Goal: Task Accomplishment & Management: Use online tool/utility

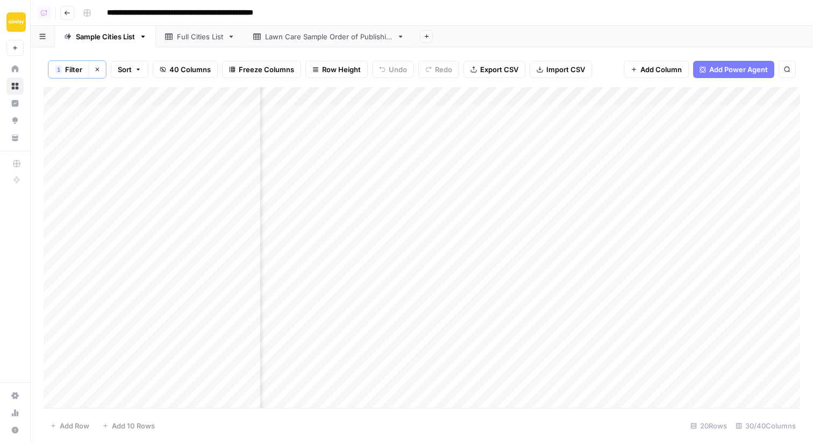
scroll to position [0, 93]
click at [8, 18] on button "Sunday Lawn Care" at bounding box center [14, 22] width 17 height 27
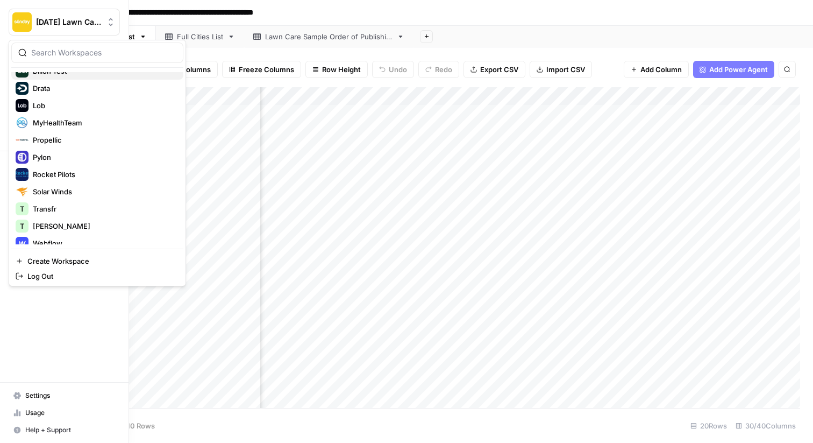
scroll to position [195, 0]
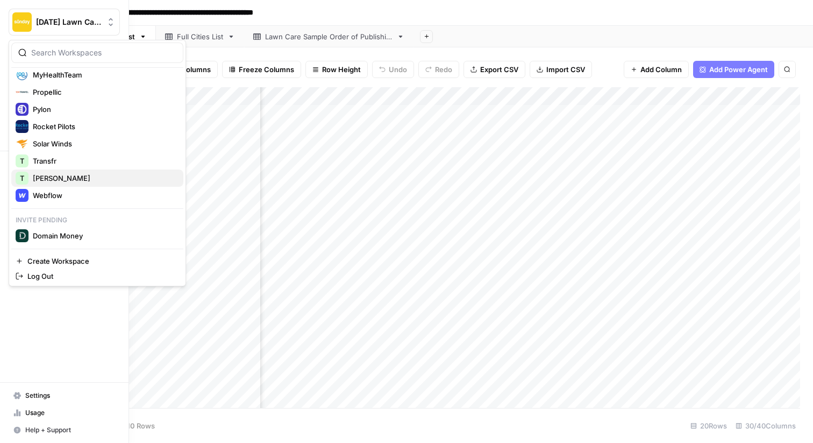
click at [42, 181] on span "[PERSON_NAME]" at bounding box center [104, 178] width 142 height 11
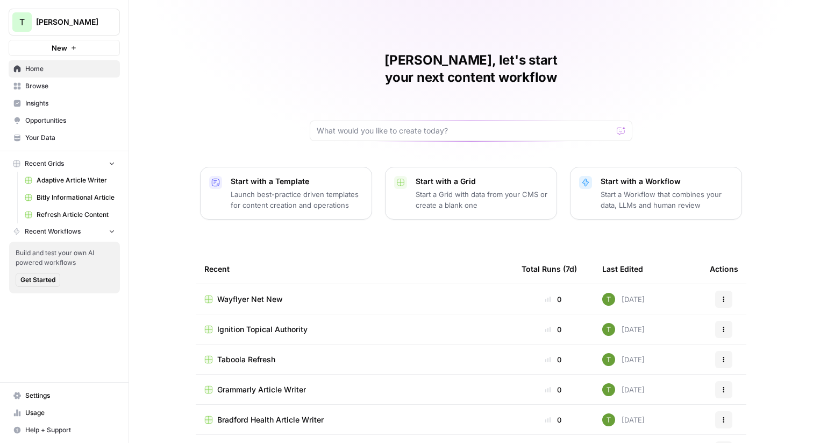
click at [249, 288] on td "Wayflyer Net New" at bounding box center [354, 299] width 317 height 30
click at [258, 294] on span "Wayflyer Net New" at bounding box center [250, 299] width 66 height 11
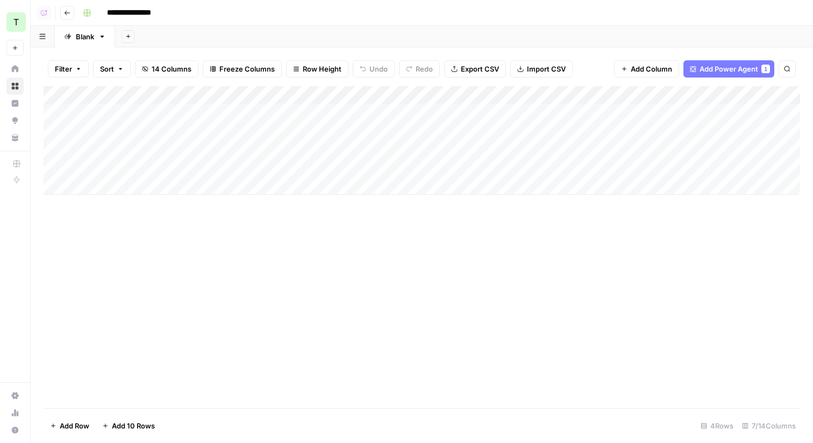
click at [405, 96] on div "Add Column" at bounding box center [422, 140] width 757 height 109
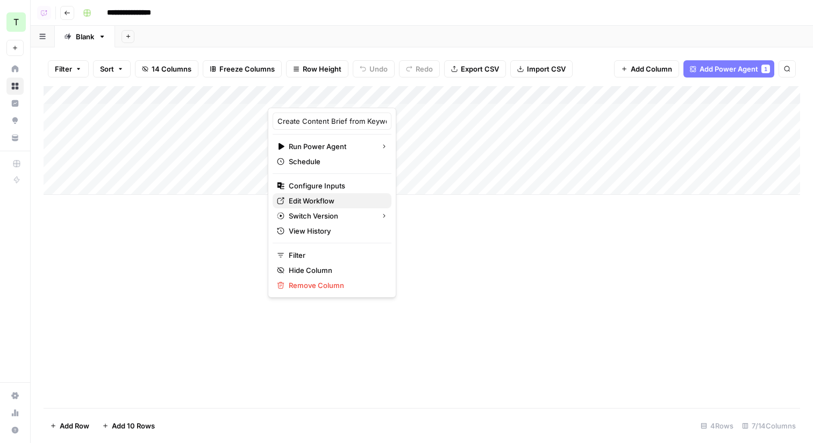
click at [305, 200] on span "Edit Workflow" at bounding box center [336, 200] width 94 height 11
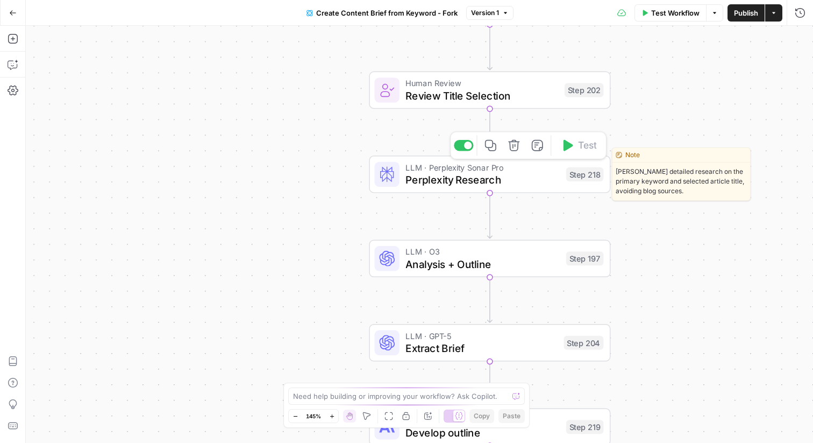
click at [461, 184] on span "Perplexity Research" at bounding box center [483, 180] width 154 height 16
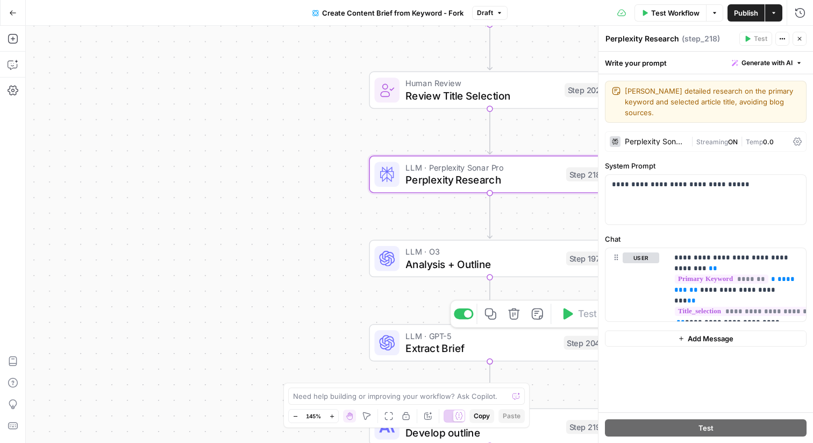
click at [445, 349] on span "Extract Brief" at bounding box center [482, 348] width 152 height 16
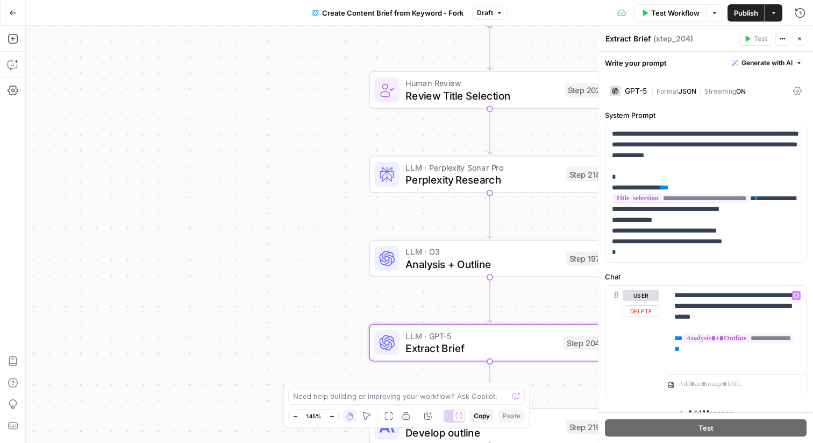
scroll to position [15, 0]
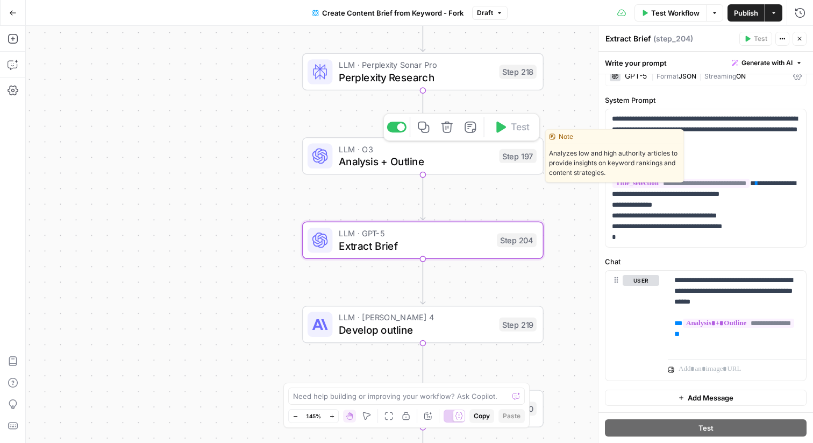
click at [427, 162] on span "Analysis + Outline" at bounding box center [416, 161] width 154 height 16
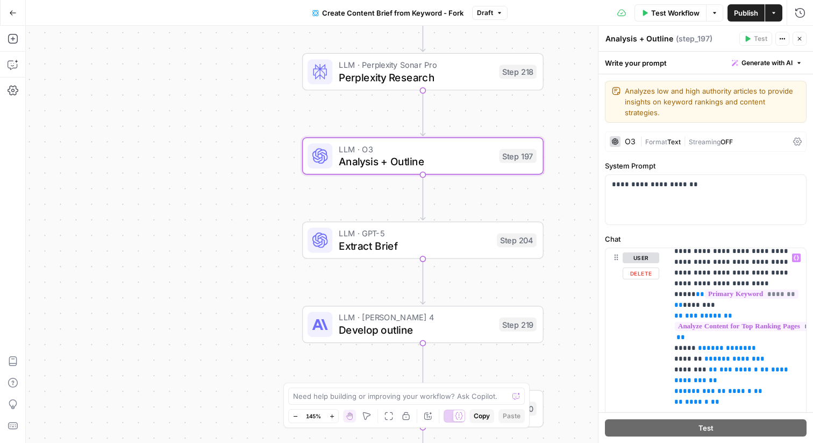
scroll to position [1201, 0]
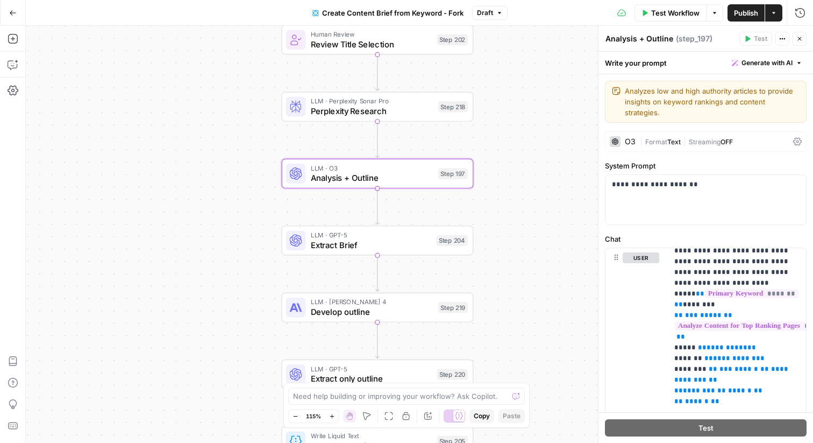
click at [113, 112] on div "Workflow Set Inputs Inputs Google Search Perform Google Search Step 51 Loop Ite…" at bounding box center [419, 234] width 787 height 417
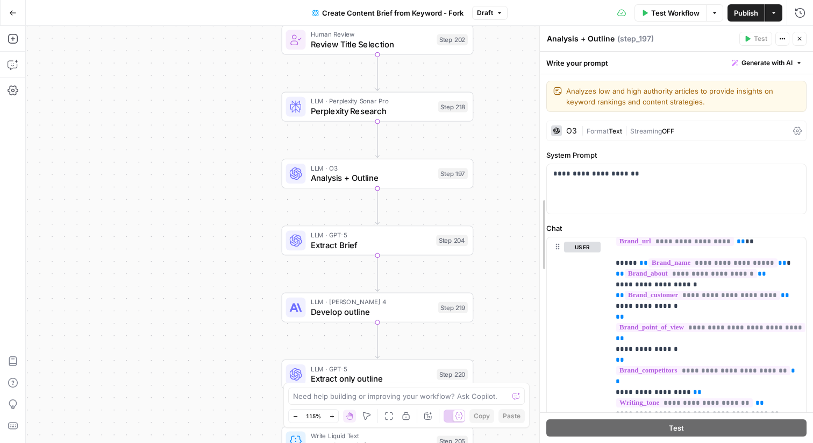
scroll to position [38, 0]
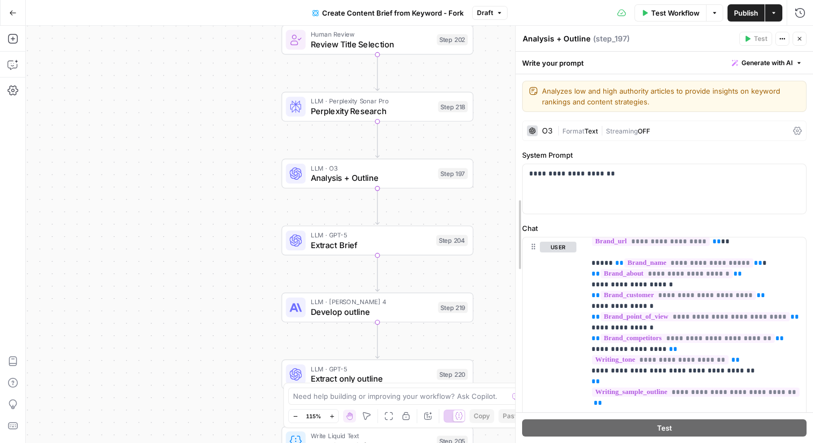
drag, startPoint x: 596, startPoint y: 53, endPoint x: 512, endPoint y: 58, distance: 84.0
click at [512, 58] on div at bounding box center [515, 234] width 11 height 417
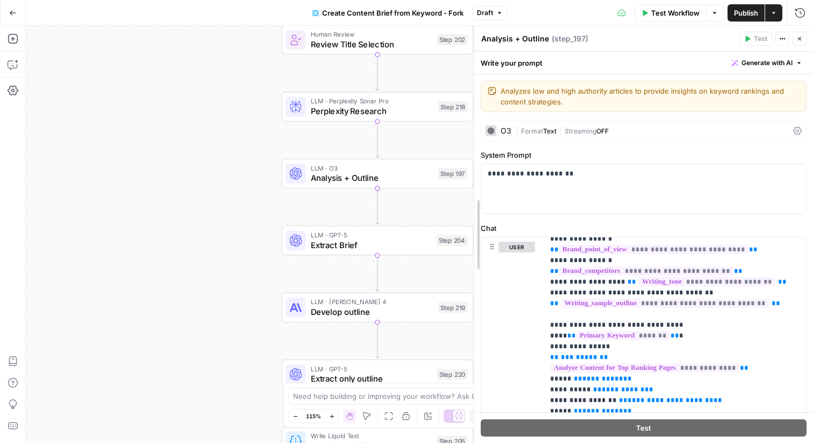
scroll to position [94, 0]
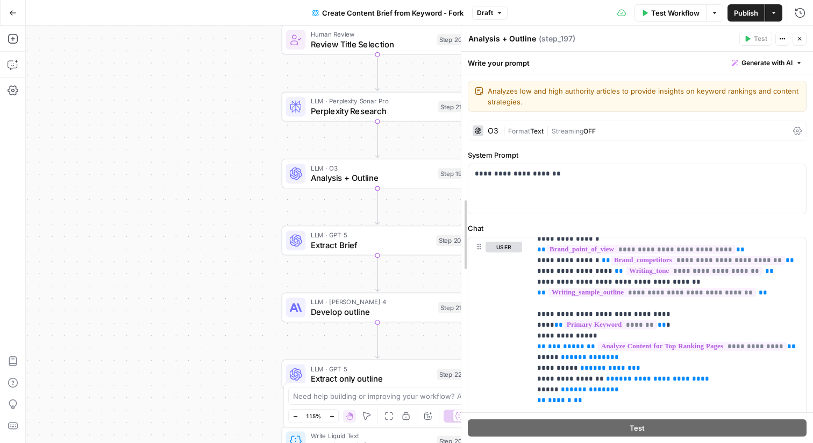
drag, startPoint x: 517, startPoint y: 297, endPoint x: 465, endPoint y: 294, distance: 52.8
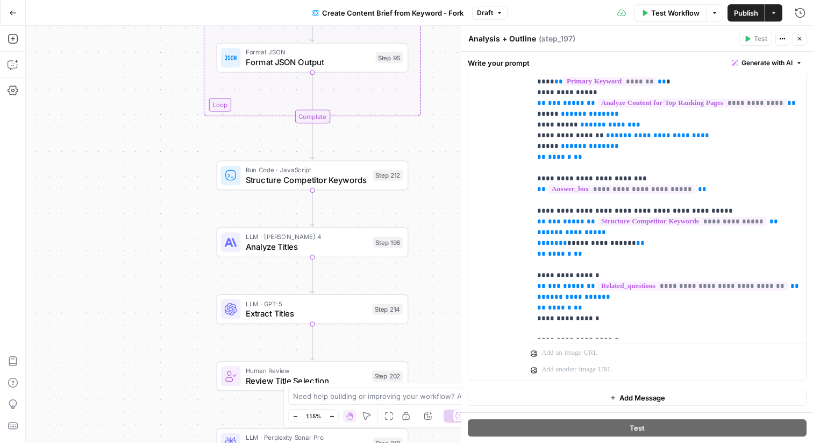
scroll to position [0, 0]
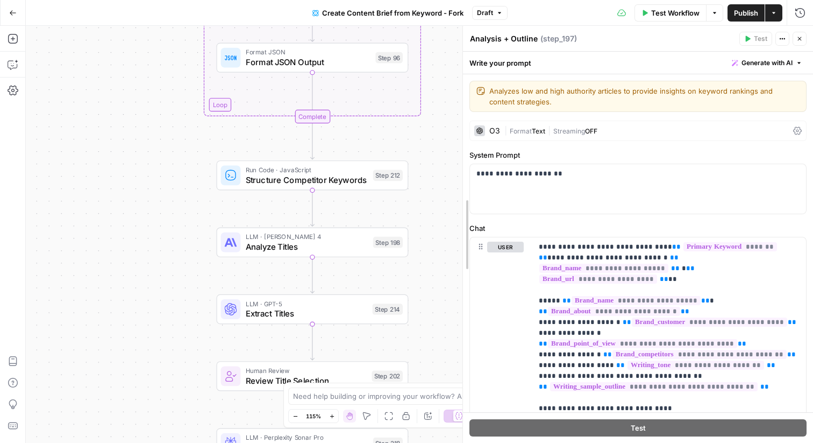
click at [461, 166] on div at bounding box center [463, 234] width 11 height 417
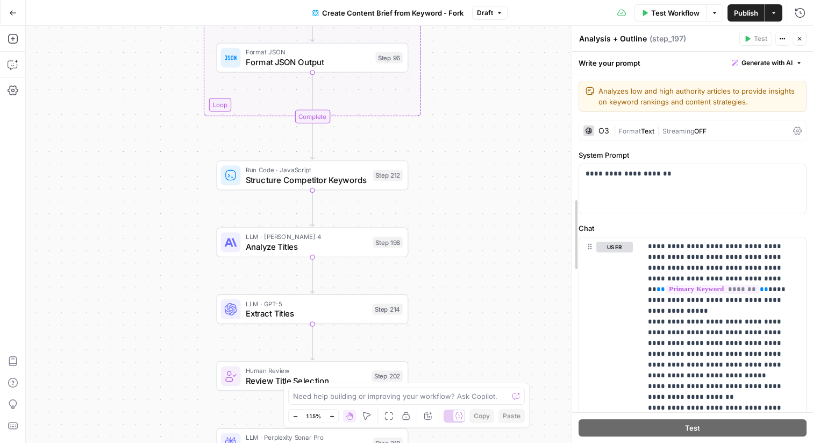
scroll to position [3411, 0]
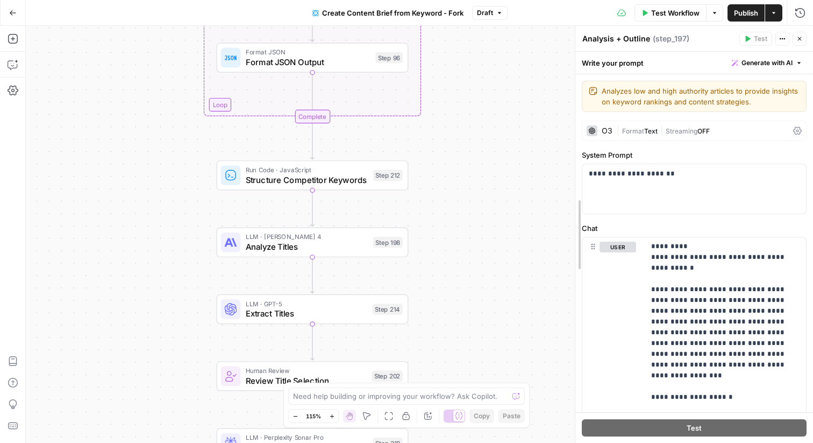
drag, startPoint x: 464, startPoint y: 62, endPoint x: 575, endPoint y: 70, distance: 111.6
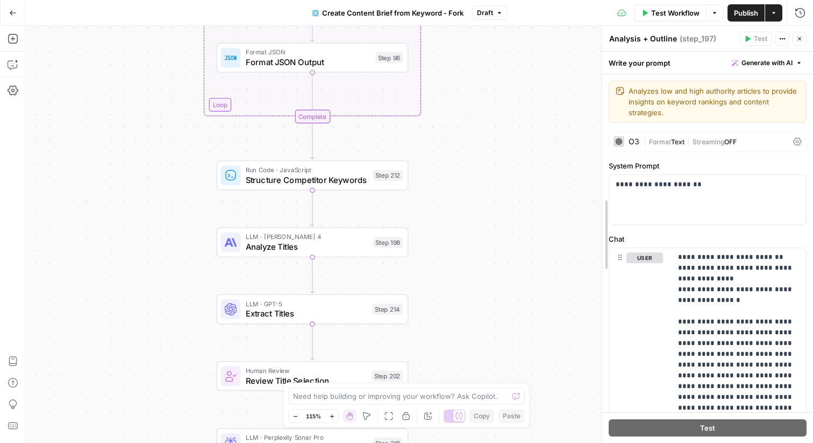
scroll to position [4024, 0]
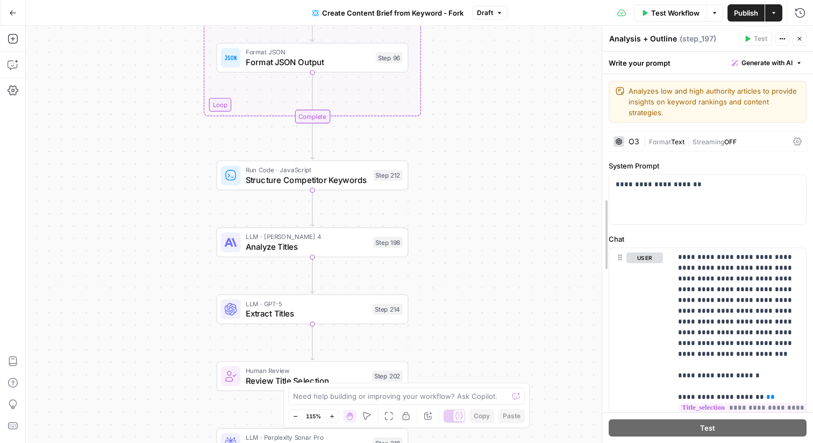
drag, startPoint x: 575, startPoint y: 70, endPoint x: 603, endPoint y: 70, distance: 28.0
click at [800, 39] on icon "button" at bounding box center [800, 39] width 4 height 4
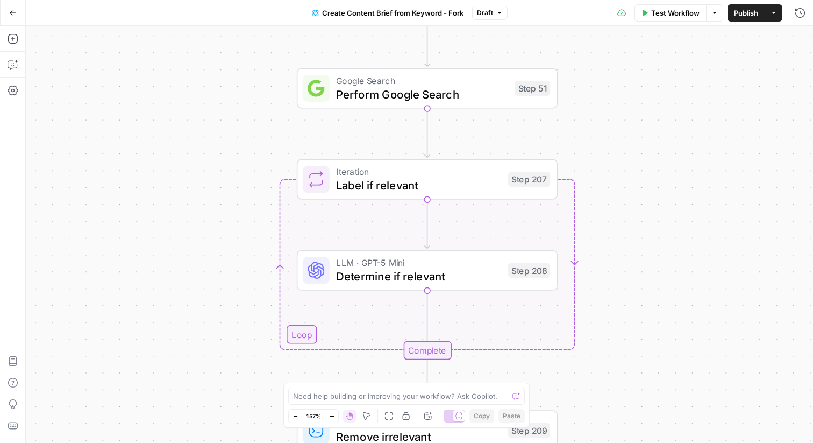
click at [335, 283] on div "LLM · GPT-5 Mini Determine if relevant Step 208 Copy step Delete step Add Note …" at bounding box center [426, 270] width 247 height 29
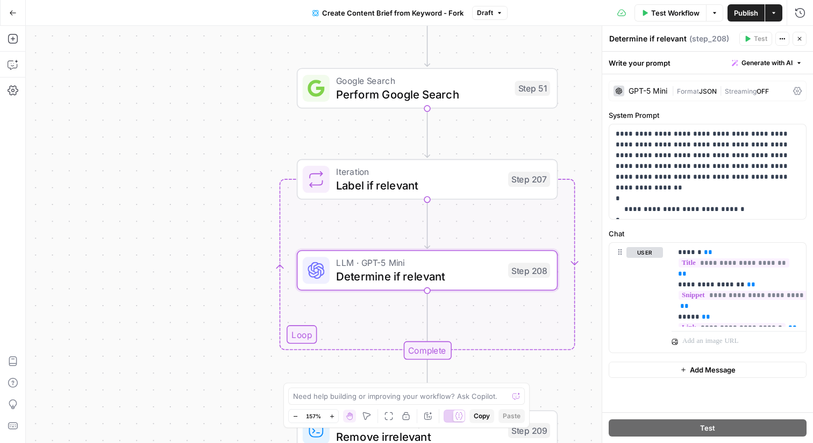
click at [184, 86] on div "Workflow Set Inputs Inputs Google Search Perform Google Search Step 51 Loop Ite…" at bounding box center [419, 234] width 787 height 417
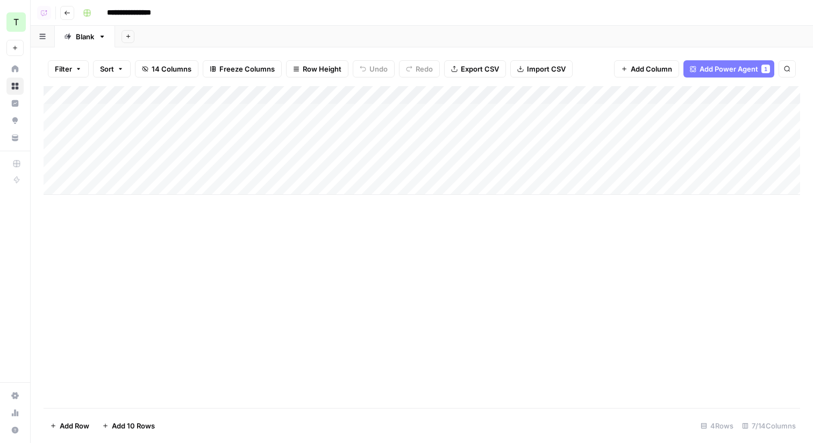
click at [352, 39] on div "Add Sheet" at bounding box center [464, 37] width 698 height 22
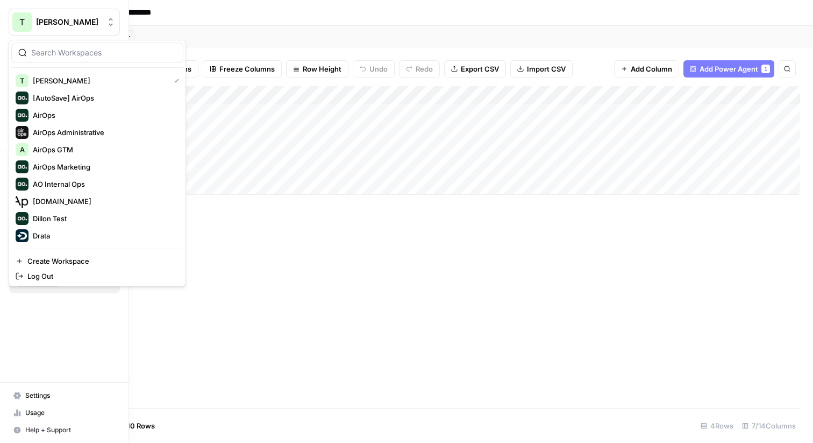
click at [30, 23] on div "T" at bounding box center [21, 21] width 19 height 19
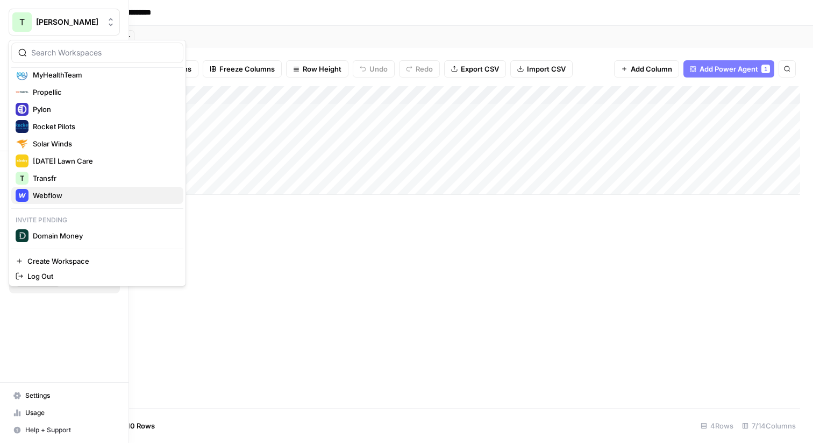
click at [49, 201] on div "Webflow" at bounding box center [98, 195] width 164 height 13
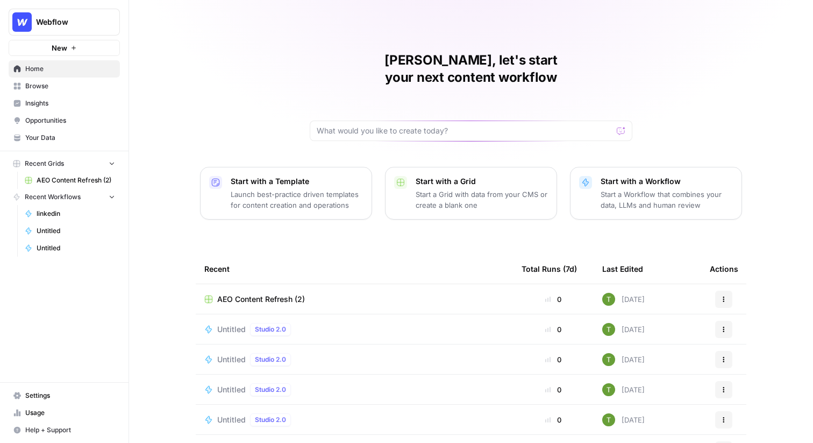
scroll to position [52, 0]
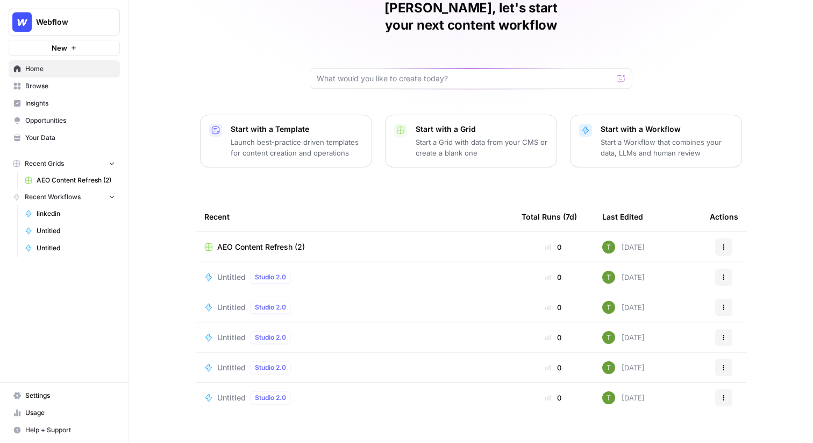
click at [273, 241] on span "AEO Content Refresh (2)" at bounding box center [261, 246] width 88 height 11
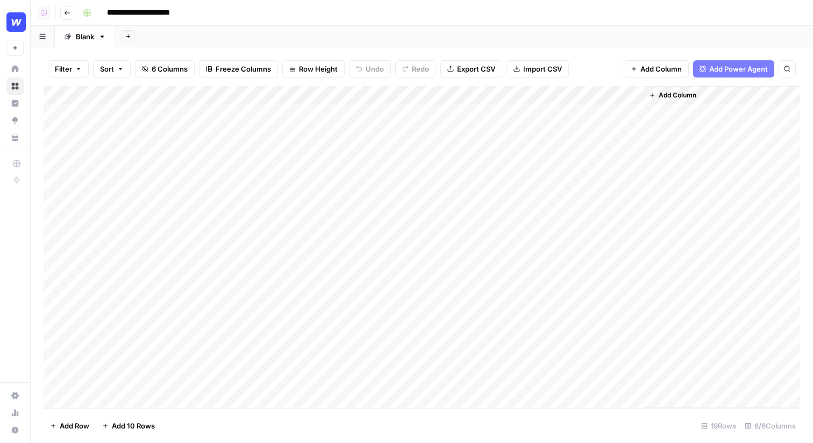
click at [74, 12] on button "Go back" at bounding box center [67, 13] width 14 height 14
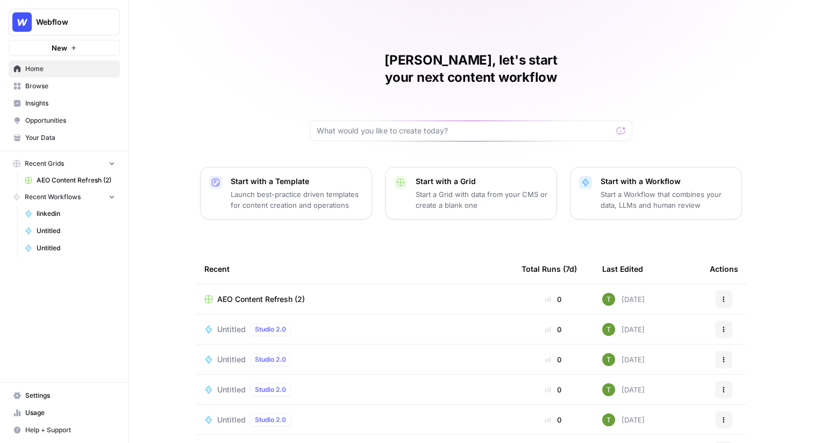
click at [232, 47] on div "[PERSON_NAME], let's start your next content workflow Start with a Template Lau…" at bounding box center [471, 256] width 684 height 512
click at [170, 84] on div "[PERSON_NAME], let's start your next content workflow Start with a Template Lau…" at bounding box center [471, 256] width 684 height 512
